Goal: Find specific page/section: Find specific page/section

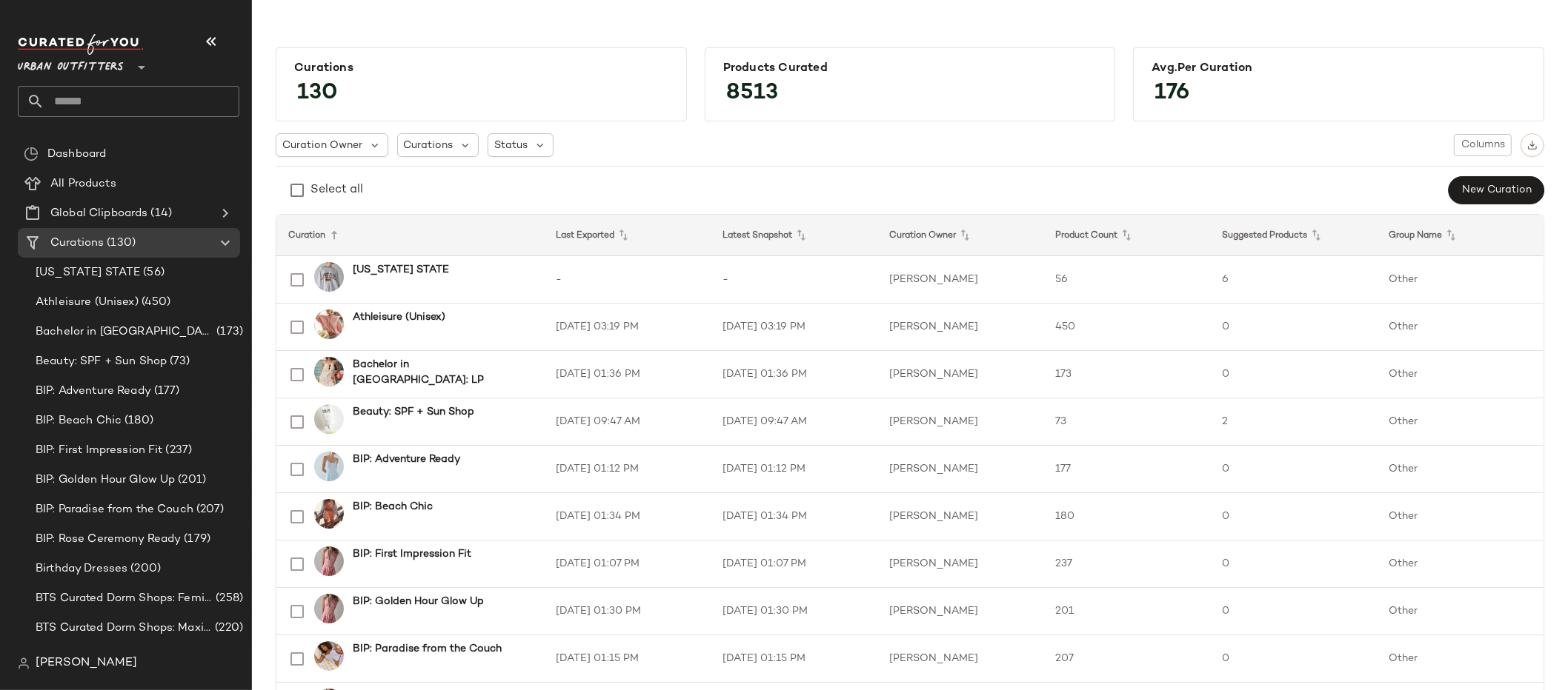
click at [104, 108] on input "text" at bounding box center [141, 102] width 195 height 32
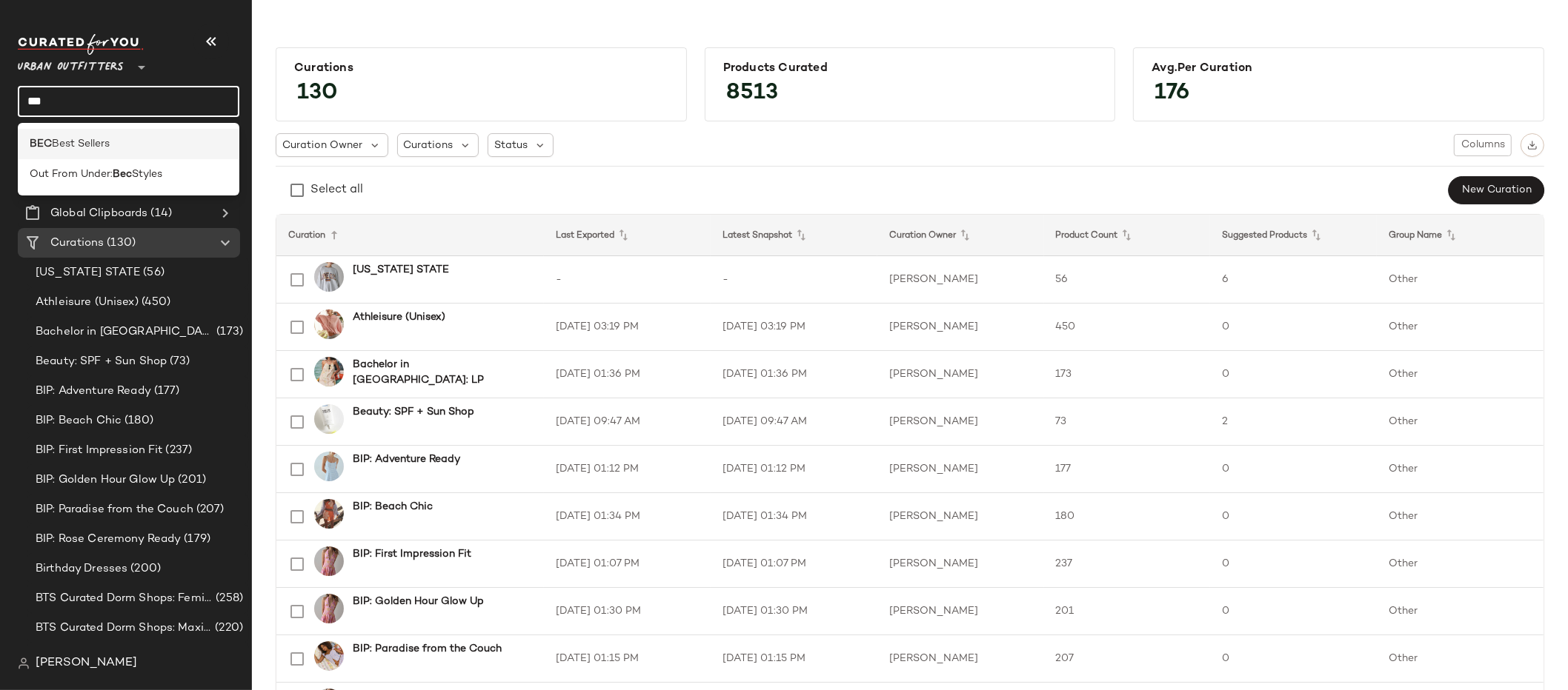
type input "***"
click at [104, 149] on span "Best Sellers" at bounding box center [81, 144] width 58 height 16
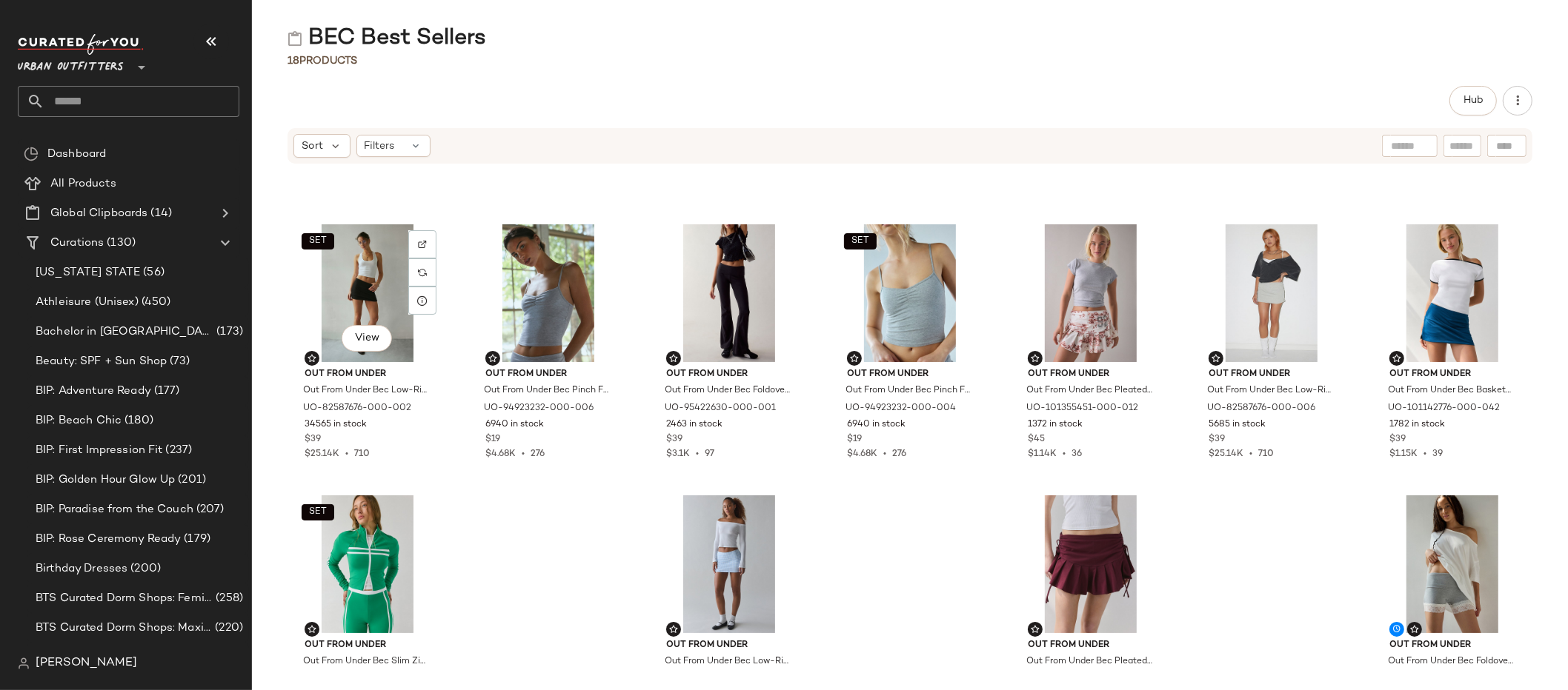
scroll to position [307, 0]
